Goal: Information Seeking & Learning: Learn about a topic

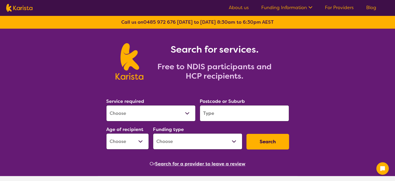
click at [186, 107] on select "Allied Health Assistant Assessment ([MEDICAL_DATA] or [MEDICAL_DATA]) Behaviour…" at bounding box center [150, 113] width 89 height 16
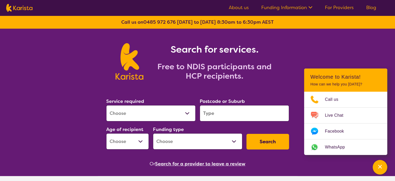
click at [144, 113] on select "Allied Health Assistant Assessment ([MEDICAL_DATA] or [MEDICAL_DATA]) Behaviour…" at bounding box center [150, 113] width 89 height 16
select select "Behaviour support"
click at [106, 105] on select "Allied Health Assistant Assessment ([MEDICAL_DATA] or [MEDICAL_DATA]) Behaviour…" at bounding box center [150, 113] width 89 height 16
select select "NDIS"
click at [226, 113] on input "search" at bounding box center [244, 113] width 89 height 16
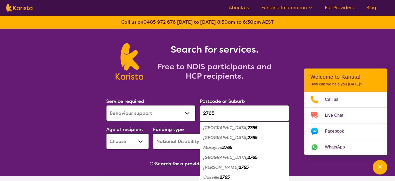
scroll to position [26, 0]
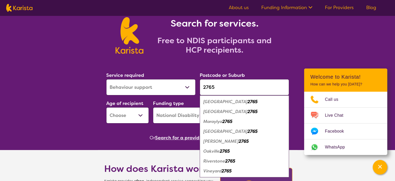
type input "2765"
click at [224, 162] on em "Riverstone" at bounding box center [215, 160] width 22 height 5
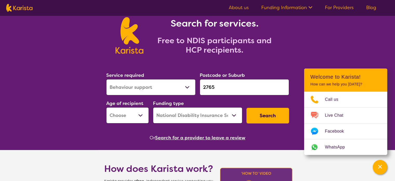
click at [223, 88] on input "2765" at bounding box center [244, 87] width 89 height 16
click at [215, 61] on section "Service required Allied Health Assistant Assessment ([MEDICAL_DATA] or [MEDICAL…" at bounding box center [198, 99] width 200 height 85
click at [139, 113] on select "Early Childhood - 0 to 9 Child - 10 to 11 Adolescent - 12 to 17 Adult - 18 to 6…" at bounding box center [127, 115] width 43 height 16
select select "EC"
click at [106, 107] on select "Early Childhood - 0 to 9 Child - 10 to 11 Adolescent - 12 to 17 Adult - 18 to 6…" at bounding box center [127, 115] width 43 height 16
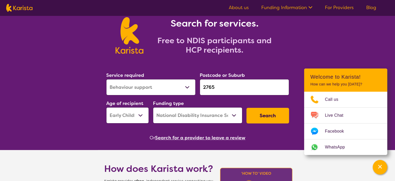
click at [128, 119] on select "Early Childhood - 0 to 9 Child - 10 to 11 Adolescent - 12 to 17 Adult - 18 to 6…" at bounding box center [127, 115] width 43 height 16
click at [106, 107] on select "Early Childhood - 0 to 9 Child - 10 to 11 Adolescent - 12 to 17 Adult - 18 to 6…" at bounding box center [127, 115] width 43 height 16
click at [125, 137] on div "Or Search for a provider to leave a review" at bounding box center [197, 138] width 187 height 8
click at [182, 116] on select "Home Care Package (HCP) National Disability Insurance Scheme (NDIS) I don't know" at bounding box center [197, 115] width 89 height 16
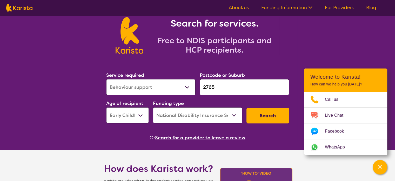
click at [277, 116] on button "Search" at bounding box center [268, 116] width 43 height 16
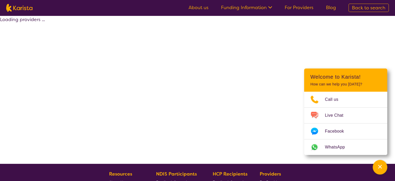
select select "by_score"
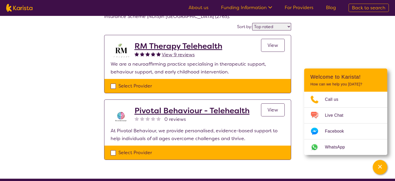
scroll to position [26, 0]
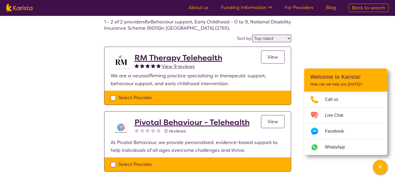
click at [278, 119] on span "View" at bounding box center [273, 121] width 11 height 6
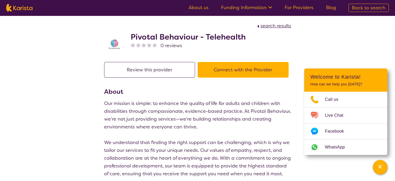
click at [268, 22] on div "search results" at bounding box center [197, 26] width 187 height 8
click at [268, 24] on span "search results" at bounding box center [276, 26] width 31 height 6
select select "by_score"
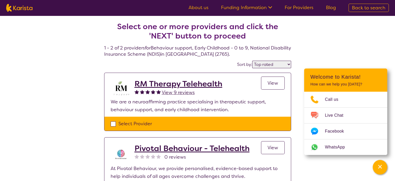
click at [277, 78] on link "View" at bounding box center [273, 82] width 24 height 13
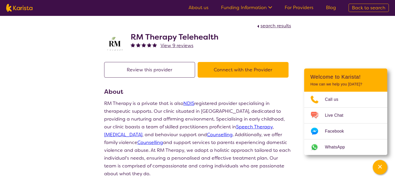
click at [218, 68] on button "Connect with the Provider" at bounding box center [243, 70] width 91 height 16
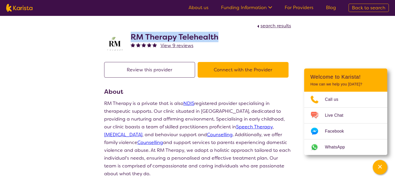
drag, startPoint x: 131, startPoint y: 36, endPoint x: 218, endPoint y: 37, distance: 87.6
click at [218, 37] on h2 "RM Therapy Telehealth" at bounding box center [175, 36] width 88 height 9
copy h2 "RM Therapy Telehealth"
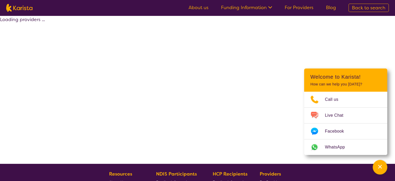
select select "by_score"
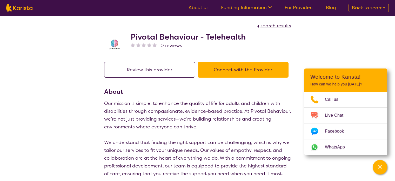
scroll to position [26, 0]
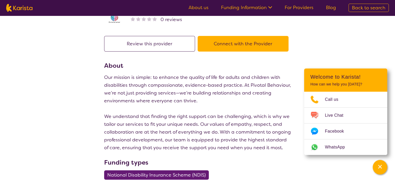
select select "by_score"
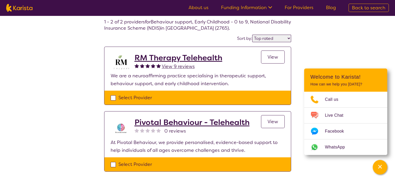
select select "Behaviour support"
select select "EC"
select select "NDIS"
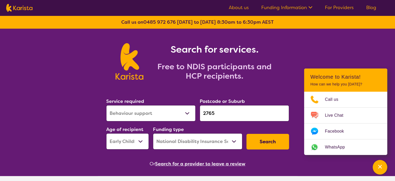
click at [225, 119] on input "2765" at bounding box center [244, 113] width 89 height 16
click at [226, 117] on input "2765" at bounding box center [244, 113] width 89 height 16
click at [256, 98] on div "Postcode or Suburb 2765" at bounding box center [244, 109] width 89 height 24
drag, startPoint x: 226, startPoint y: 108, endPoint x: 176, endPoint y: 114, distance: 49.8
click at [176, 114] on div "Service required Allied Health Assistant Assessment ([MEDICAL_DATA] or [MEDICAL…" at bounding box center [197, 123] width 187 height 56
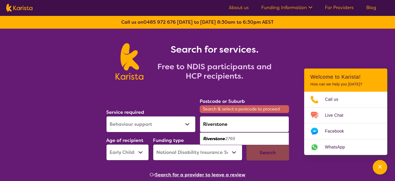
click at [235, 136] on em "2765" at bounding box center [230, 138] width 10 height 5
type input "2765"
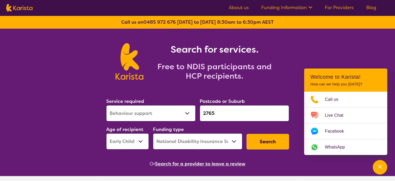
click at [268, 143] on button "Search" at bounding box center [268, 142] width 43 height 16
select select "by_score"
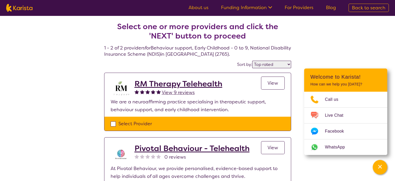
scroll to position [26, 0]
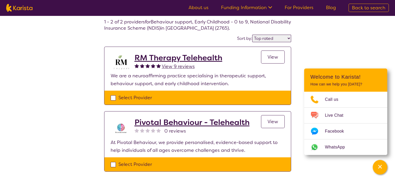
click at [273, 119] on span "View" at bounding box center [273, 121] width 11 height 6
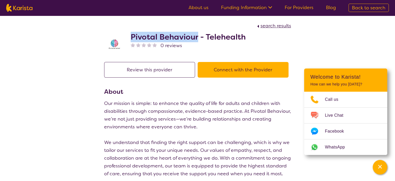
drag, startPoint x: 130, startPoint y: 35, endPoint x: 198, endPoint y: 36, distance: 67.6
click at [198, 36] on div "Pivotal Behaviour - Telehealth 0 reviews" at bounding box center [197, 43] width 187 height 26
copy h2 "Pivotal Behaviour"
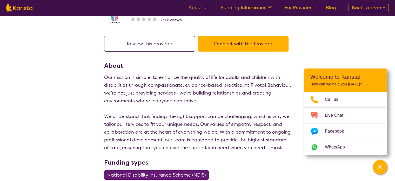
select select "by_score"
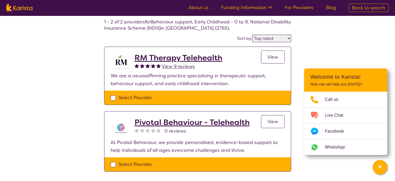
select select "Behaviour support"
select select "EC"
select select "NDIS"
